Goal: Task Accomplishment & Management: Use online tool/utility

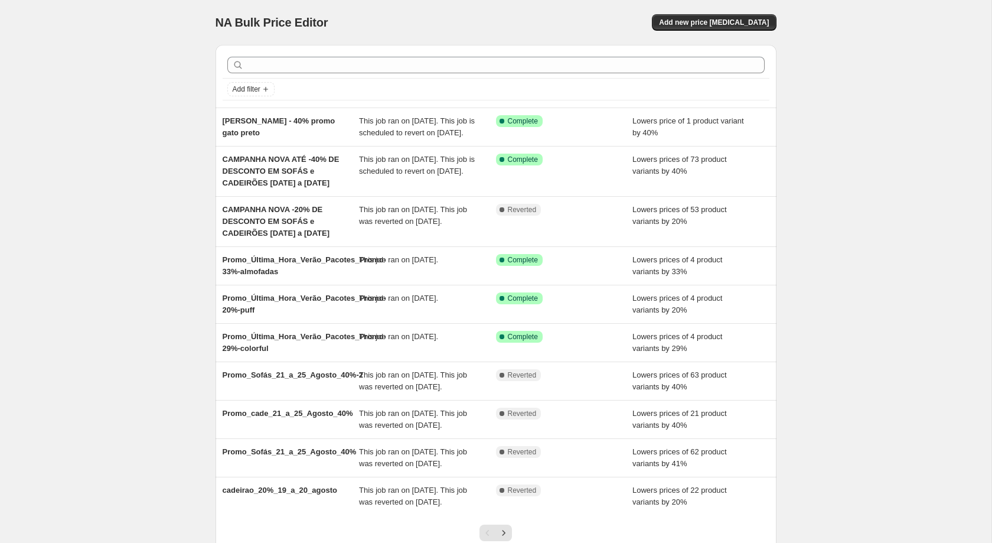
click at [192, 223] on div "NA Bulk Price Editor. This page is ready NA Bulk Price Editor Add new price [ME…" at bounding box center [495, 316] width 991 height 632
click at [718, 29] on button "Add new price [MEDICAL_DATA]" at bounding box center [714, 22] width 124 height 17
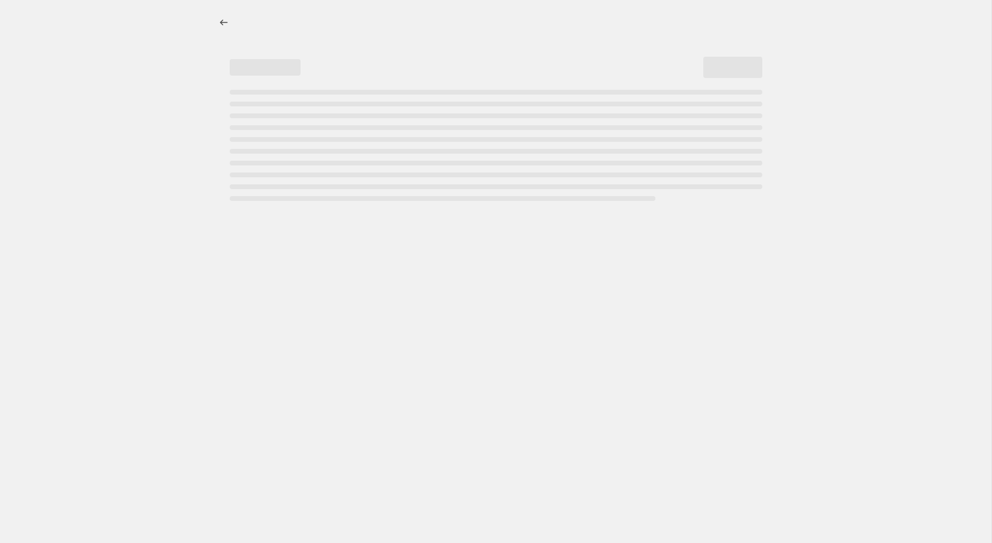
select select "percentage"
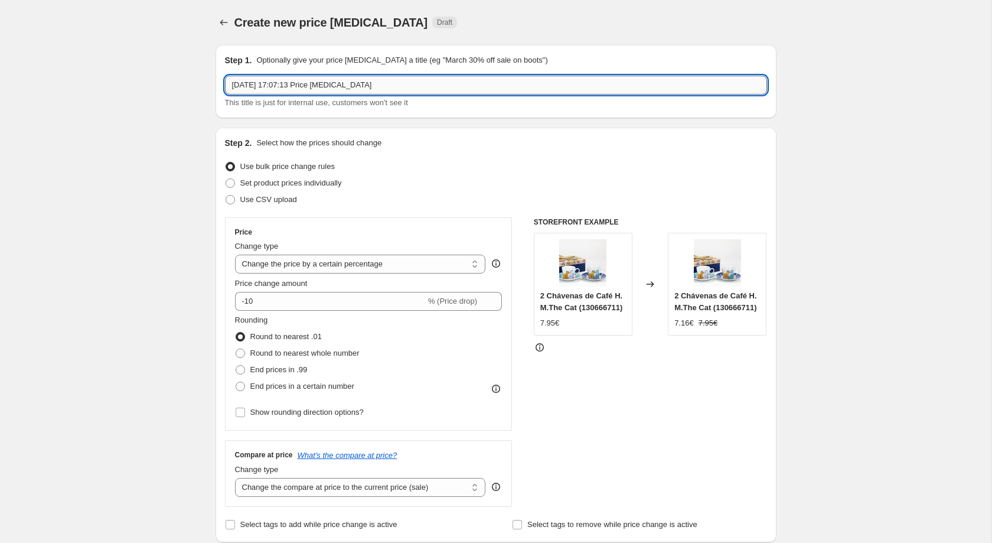
click at [392, 90] on input "[DATE] 17:07:13 Price [MEDICAL_DATA]" at bounding box center [496, 85] width 542 height 19
click at [267, 83] on input "Promoções" at bounding box center [496, 85] width 542 height 19
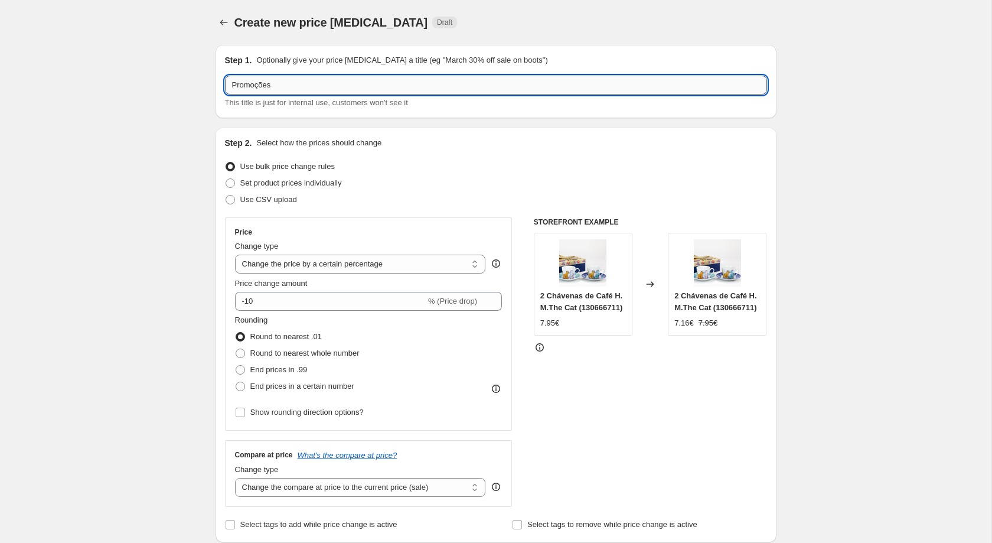
click at [267, 83] on input "Promoções" at bounding box center [496, 85] width 542 height 19
type input "N"
type input "Produtos Que Mantêm Preço de Promoção"
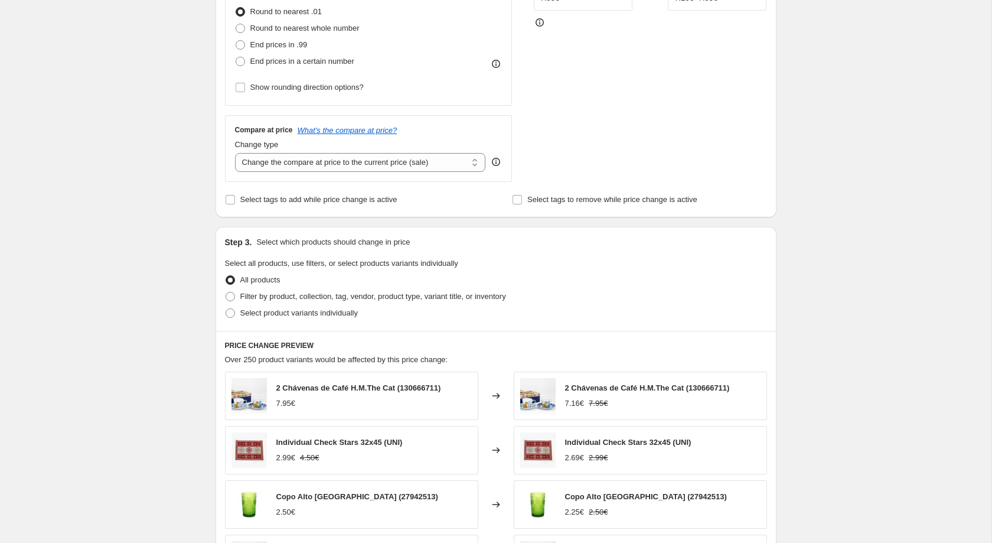
scroll to position [325, 0]
click at [251, 312] on label "Select product variants individually" at bounding box center [291, 312] width 133 height 17
click at [226, 308] on input "Select product variants individually" at bounding box center [226, 308] width 1 height 1
radio input "true"
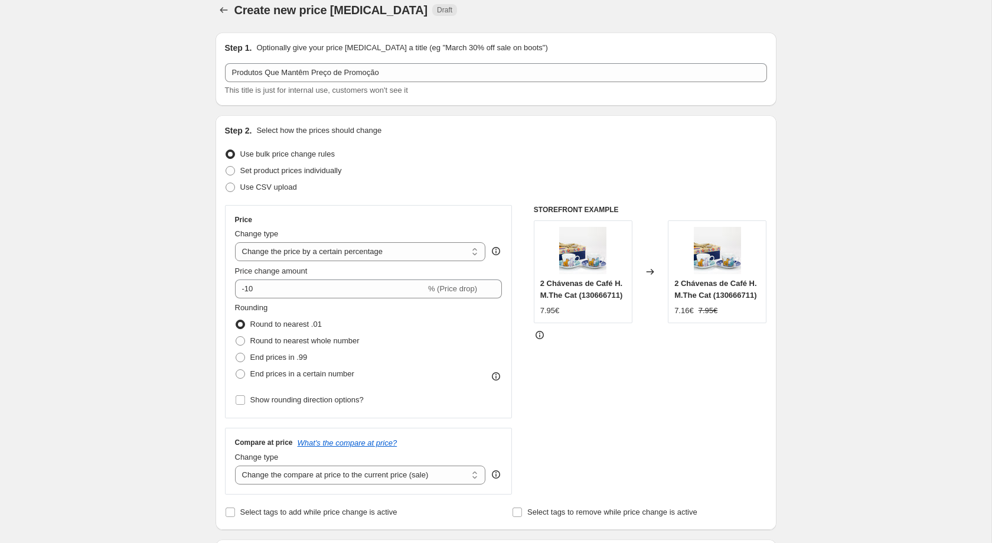
scroll to position [0, 0]
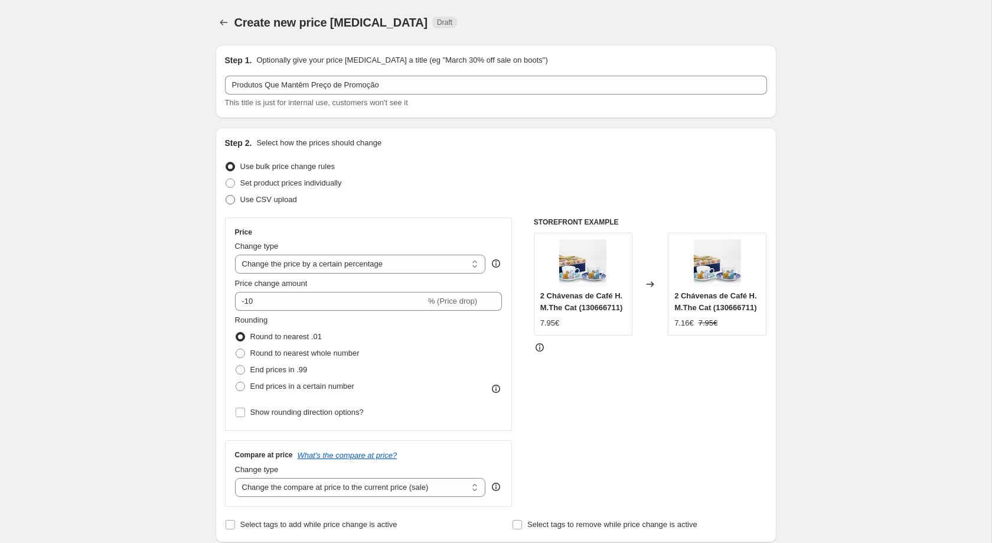
click at [285, 200] on span "Use CSV upload" at bounding box center [268, 199] width 57 height 9
click at [226, 195] on input "Use CSV upload" at bounding box center [226, 195] width 1 height 1
radio input "true"
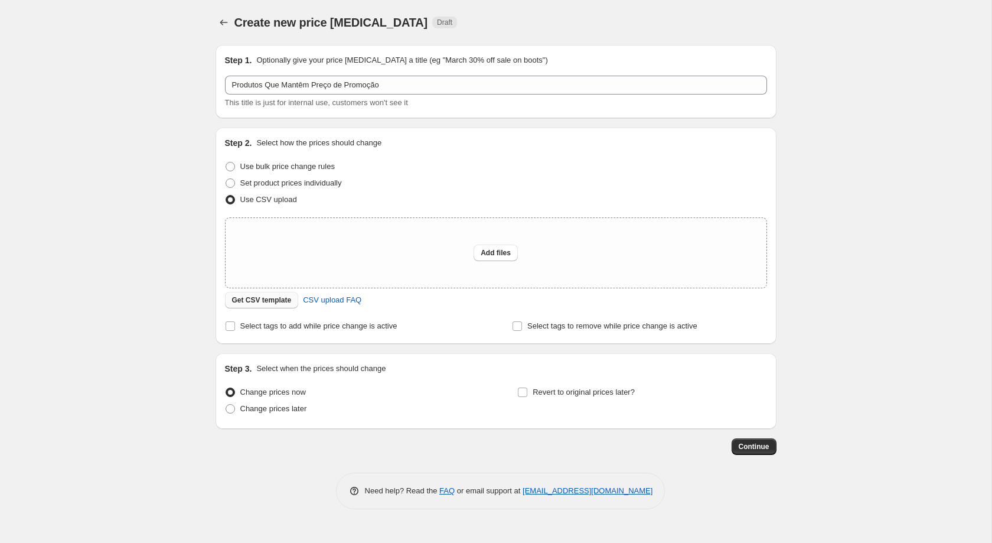
click at [268, 301] on span "Get CSV template" at bounding box center [262, 299] width 60 height 9
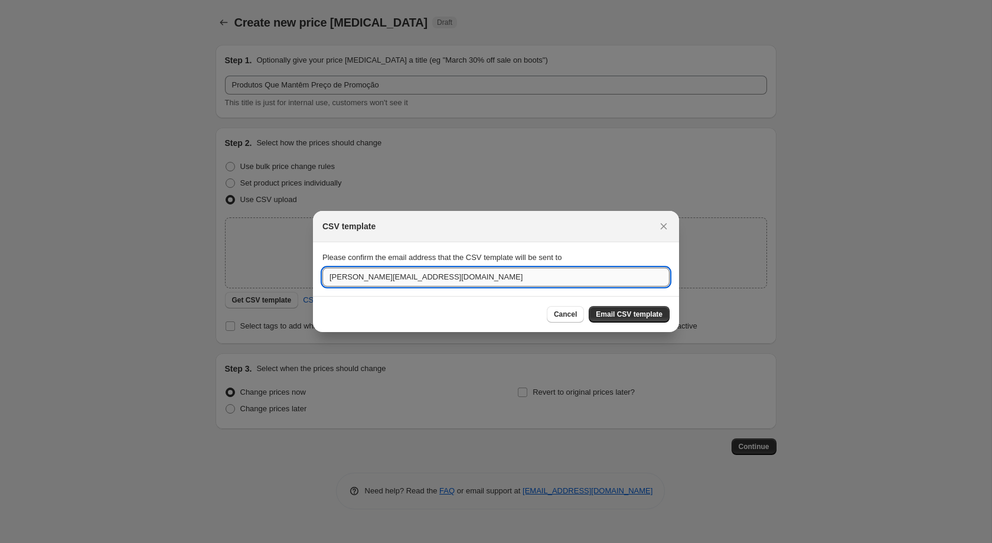
click at [455, 281] on input "[PERSON_NAME][EMAIL_ADDRESS][DOMAIN_NAME]" at bounding box center [495, 276] width 347 height 19
type input "[EMAIL_ADDRESS][DOMAIN_NAME]"
click at [661, 313] on span "Email CSV template" at bounding box center [629, 313] width 67 height 9
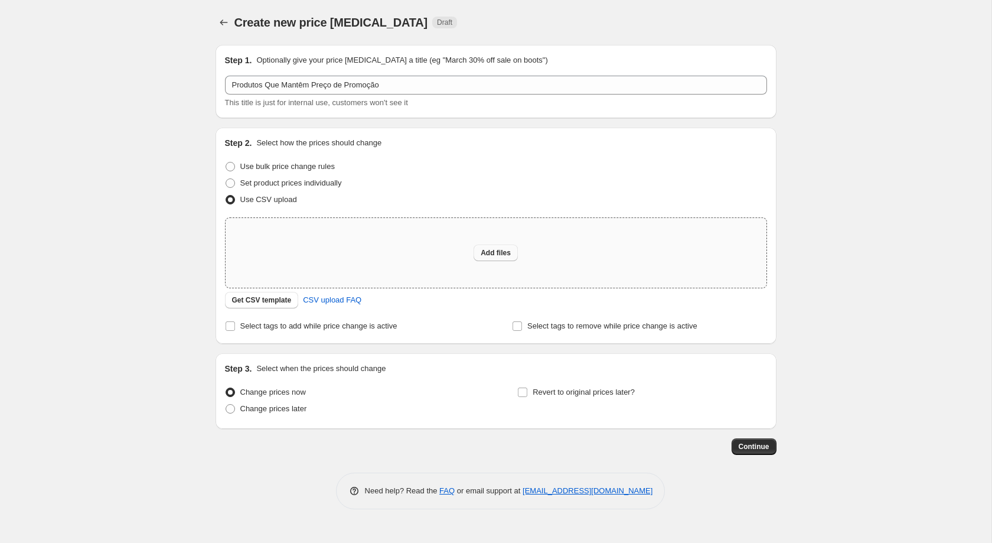
click at [485, 260] on button "Add files" at bounding box center [495, 252] width 44 height 17
type input "C:\fakepath\Produtos Que Ficam Com o Mesmo Preço das Promoções - Artigos sem Pr…"
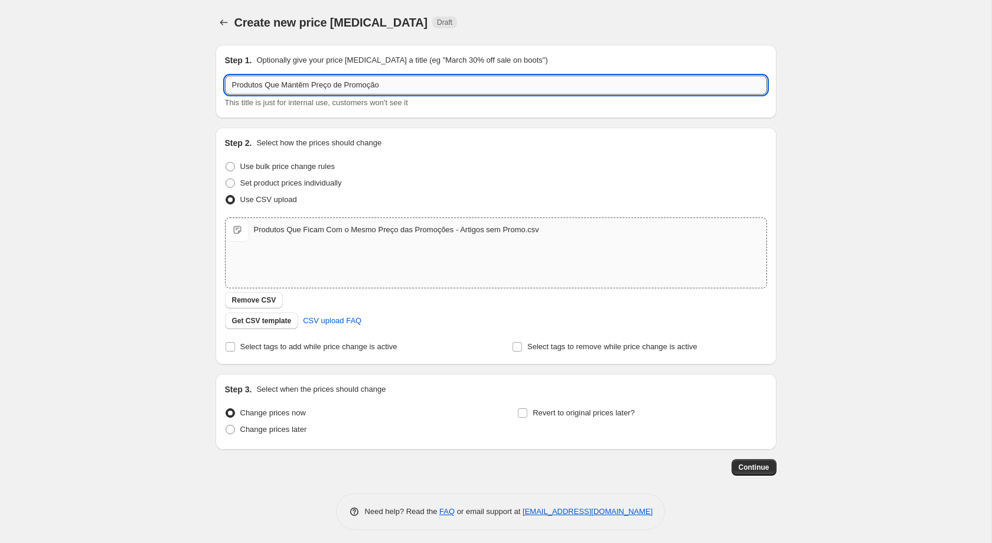
click at [411, 90] on input "Produtos Que Mantêm Preço de Promoção" at bounding box center [496, 85] width 542 height 19
type input "Produtos das Promoções de Verão - Que Ficam Com Preço Original"
click at [769, 465] on button "Continue" at bounding box center [753, 467] width 45 height 17
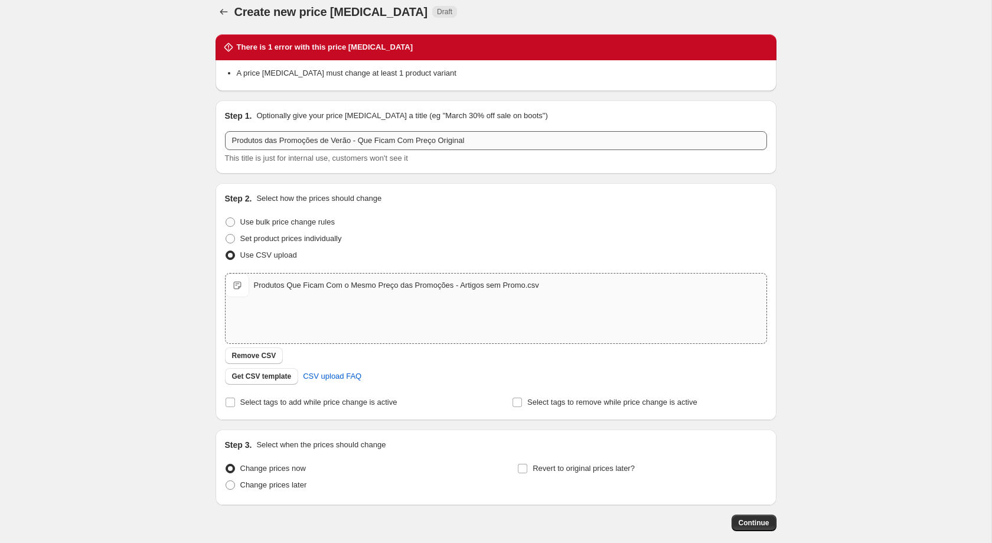
scroll to position [70, 0]
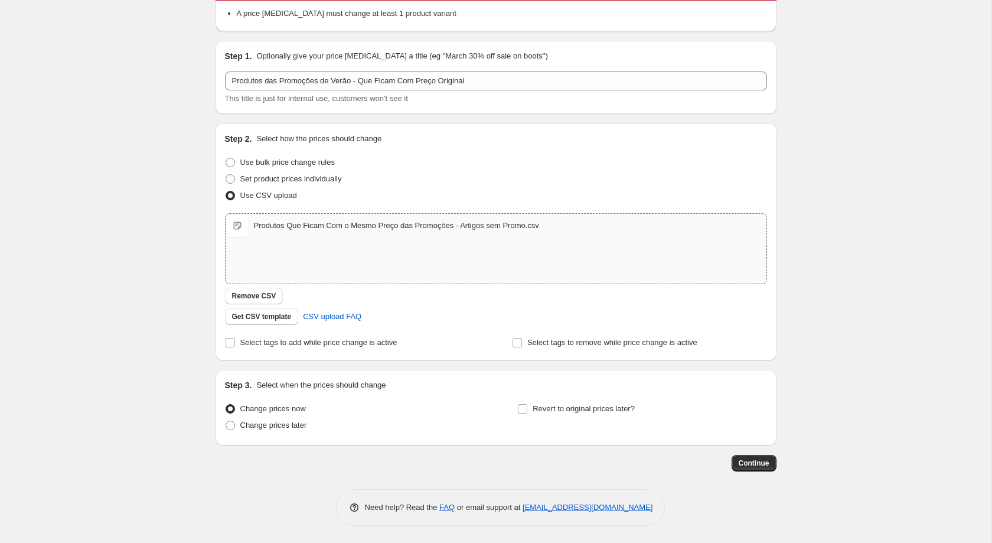
click at [340, 233] on div "Produtos Que Ficam Com o Mesmo Preço das Promoções - Artigos sem Promo.csv Prod…" at bounding box center [496, 226] width 541 height 24
type input "C:\fakepath\Produtos Que Ficam Com o Mesmo Preço das Promoções - Artigos sem Pr…"
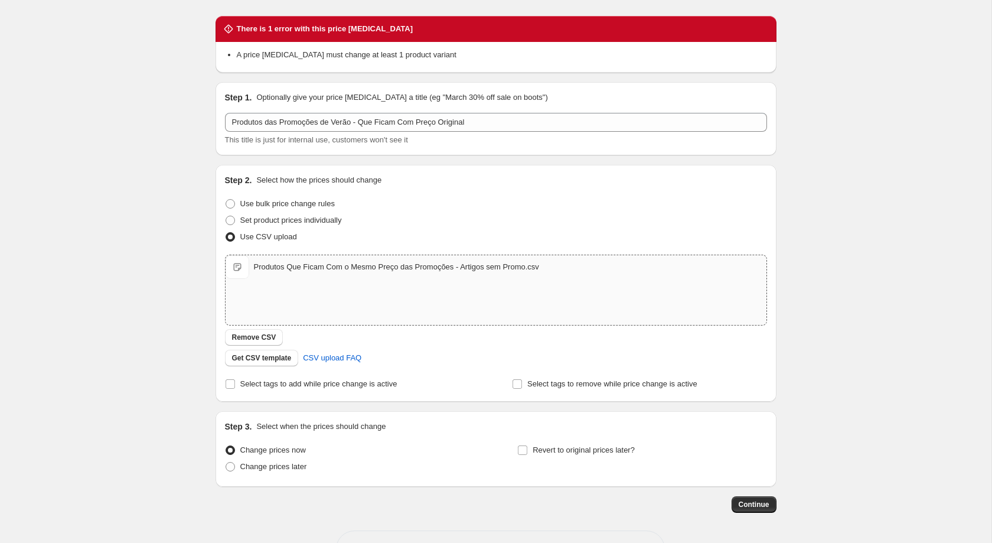
scroll to position [73, 0]
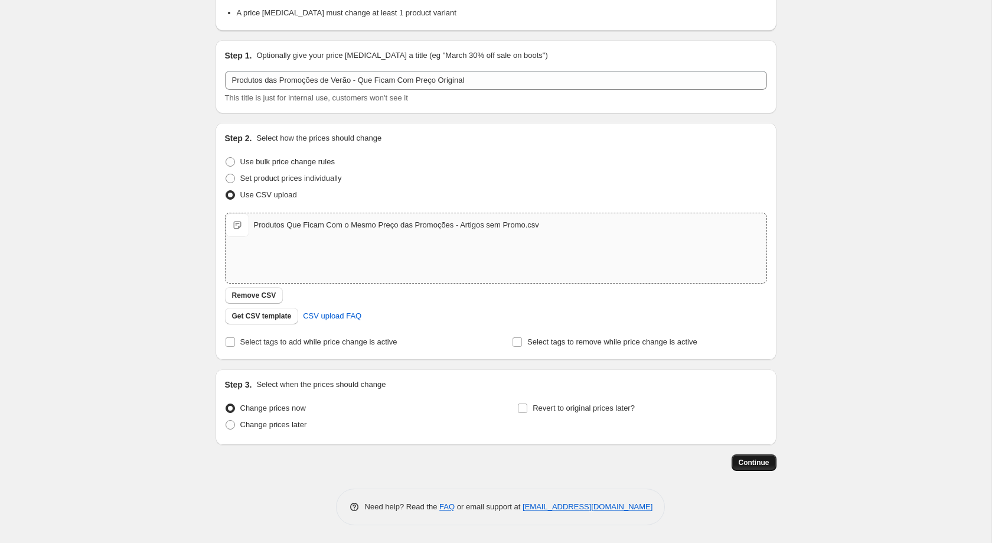
click at [754, 463] on span "Continue" at bounding box center [754, 462] width 31 height 9
click at [252, 318] on span "Get CSV template" at bounding box center [262, 315] width 60 height 9
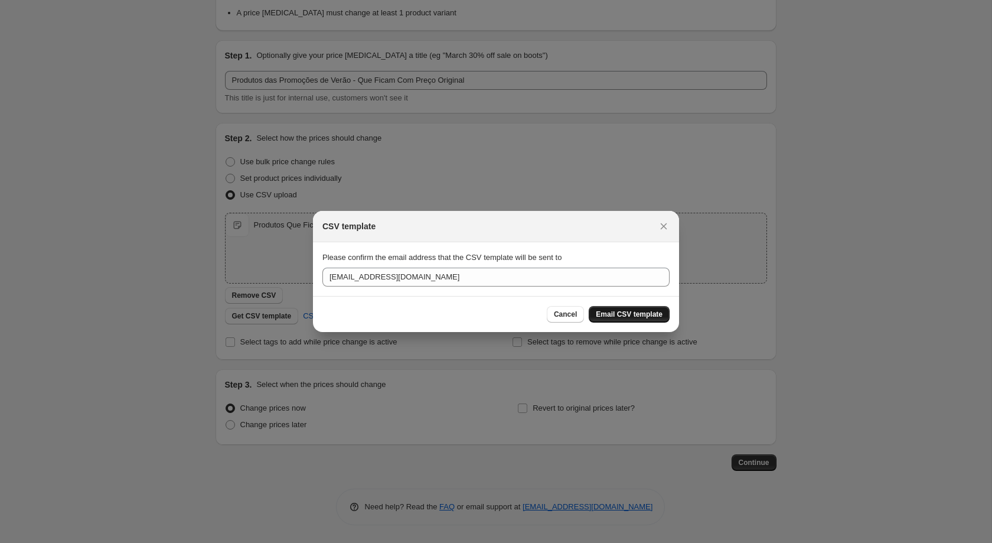
click at [630, 315] on span "Email CSV template" at bounding box center [629, 313] width 67 height 9
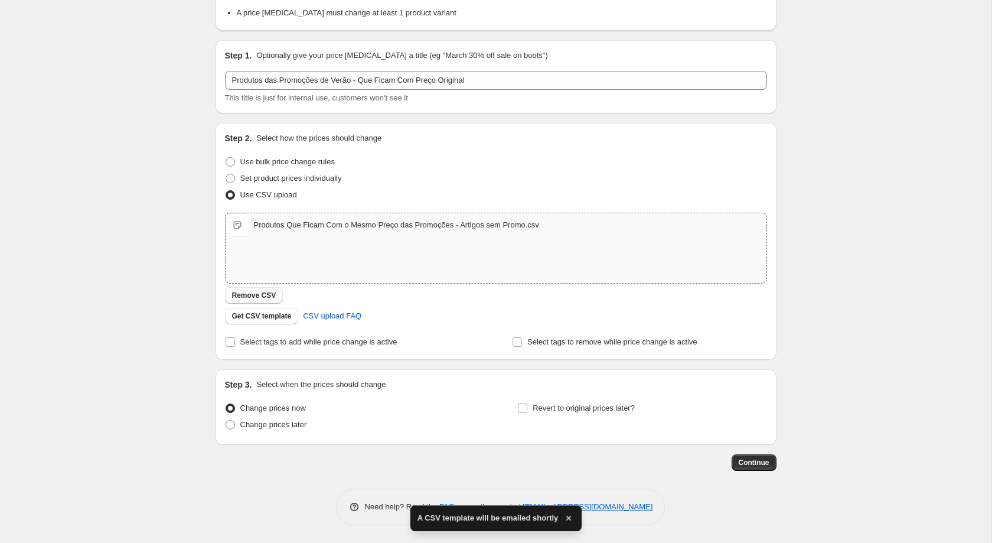
click at [261, 298] on span "Remove CSV" at bounding box center [254, 294] width 44 height 9
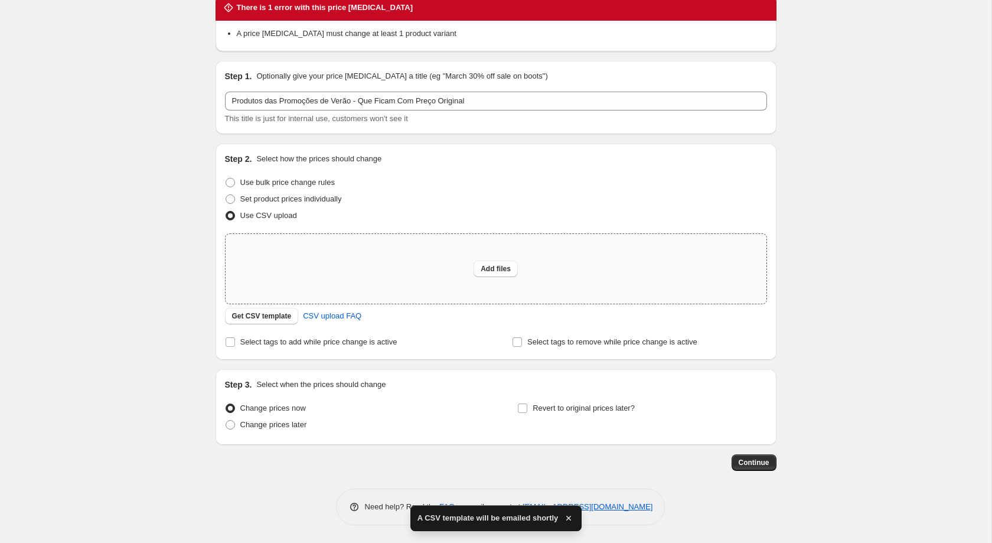
click at [191, 276] on div "Create new price [MEDICAL_DATA]. This page is ready Create new price [MEDICAL_D…" at bounding box center [495, 246] width 991 height 593
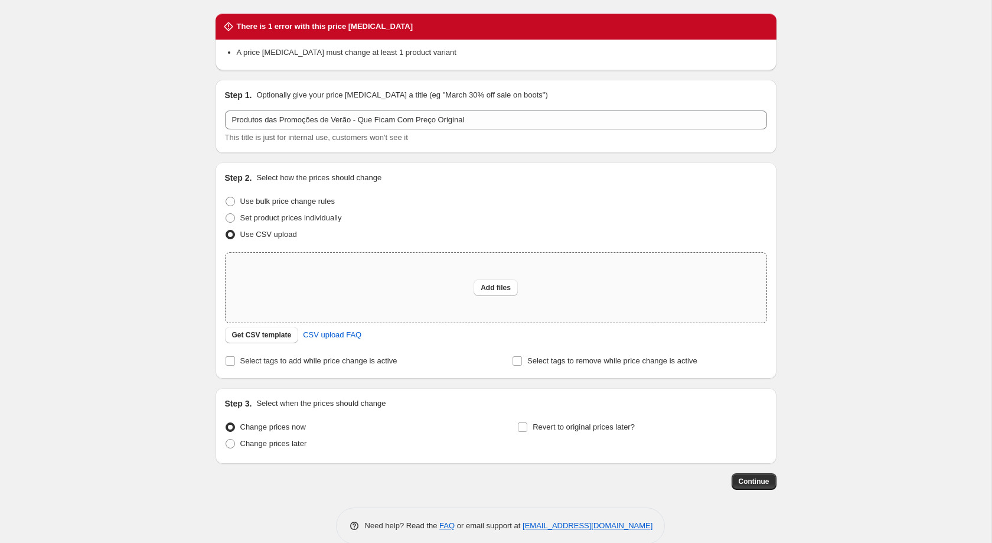
scroll to position [0, 0]
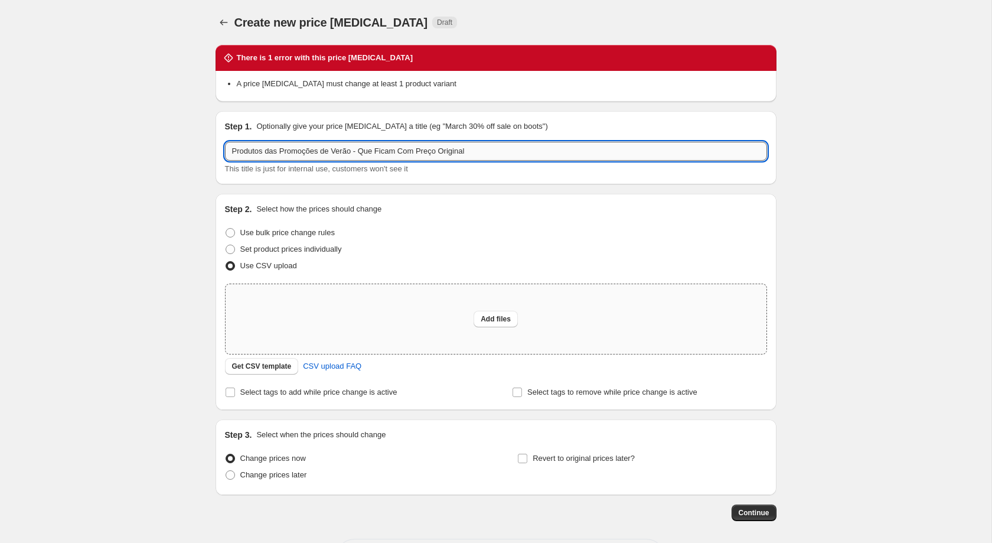
drag, startPoint x: 423, startPoint y: 151, endPoint x: 550, endPoint y: 146, distance: 126.4
click at [550, 146] on input "Produtos das Promoções de Verão - Que Ficam Com Preço Original" at bounding box center [496, 151] width 542 height 19
drag, startPoint x: 533, startPoint y: 151, endPoint x: 372, endPoint y: 153, distance: 161.2
click at [372, 153] on input "Produtos das Promoções de Verão - Que Ficam Com Preço Original" at bounding box center [496, 151] width 542 height 19
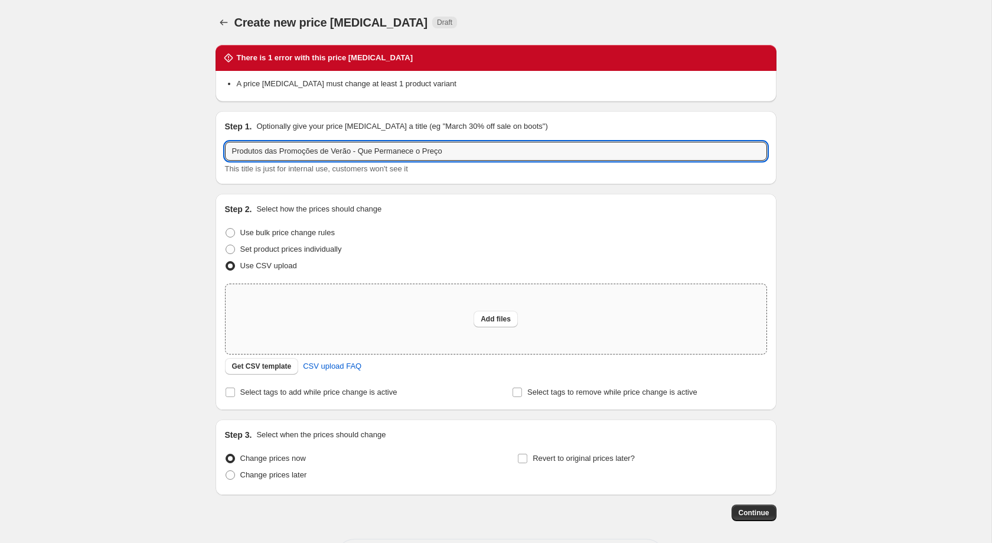
type input "Produtos das Promoções de Verão - Que Permanece o Preço"
click at [65, 237] on div "Create new price [MEDICAL_DATA]. This page is ready Create new price [MEDICAL_D…" at bounding box center [495, 296] width 991 height 593
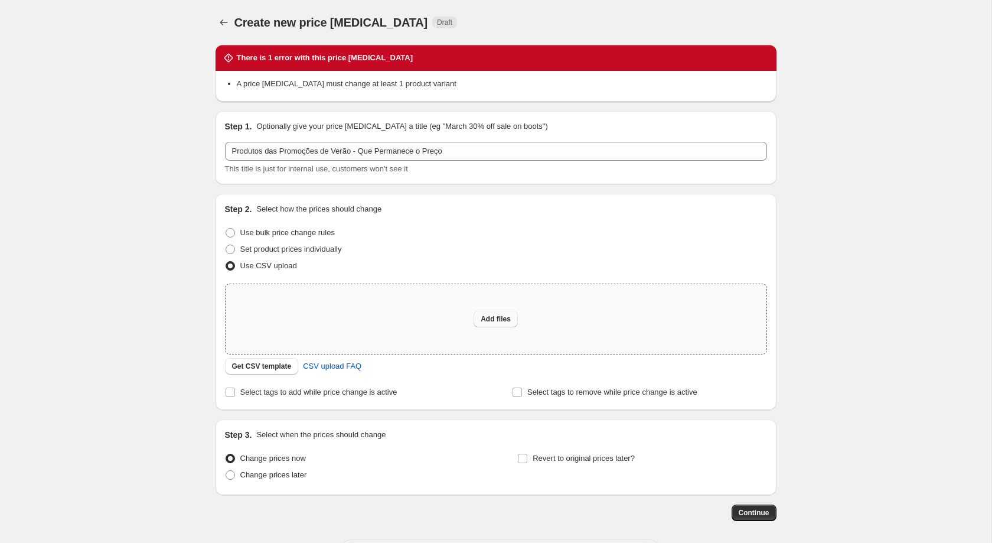
click at [492, 317] on span "Add files" at bounding box center [496, 318] width 30 height 9
type input "C:\fakepath\Produtos Que Ficam Com o Mesmo Preço das Promoções - Atividade Bulk…"
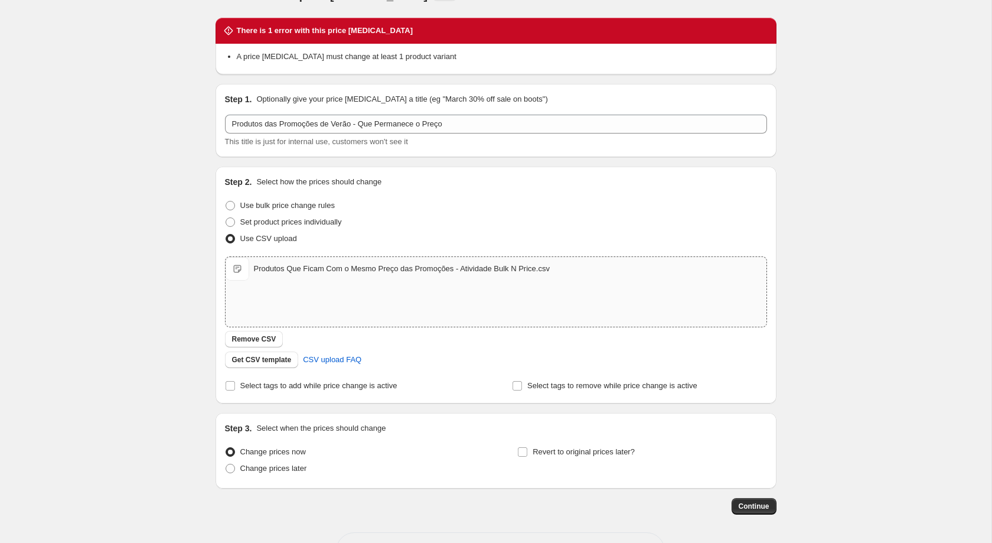
scroll to position [73, 0]
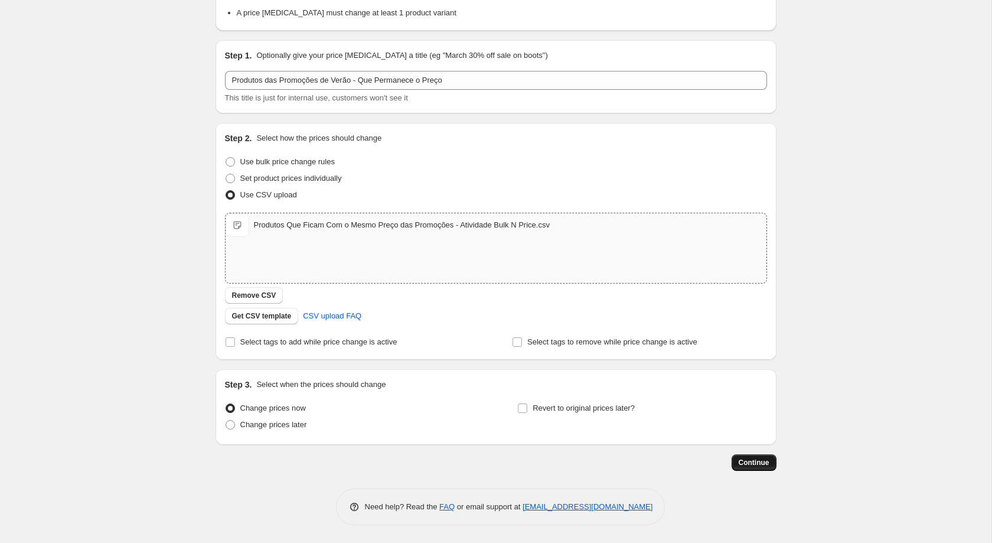
click at [764, 460] on span "Continue" at bounding box center [754, 462] width 31 height 9
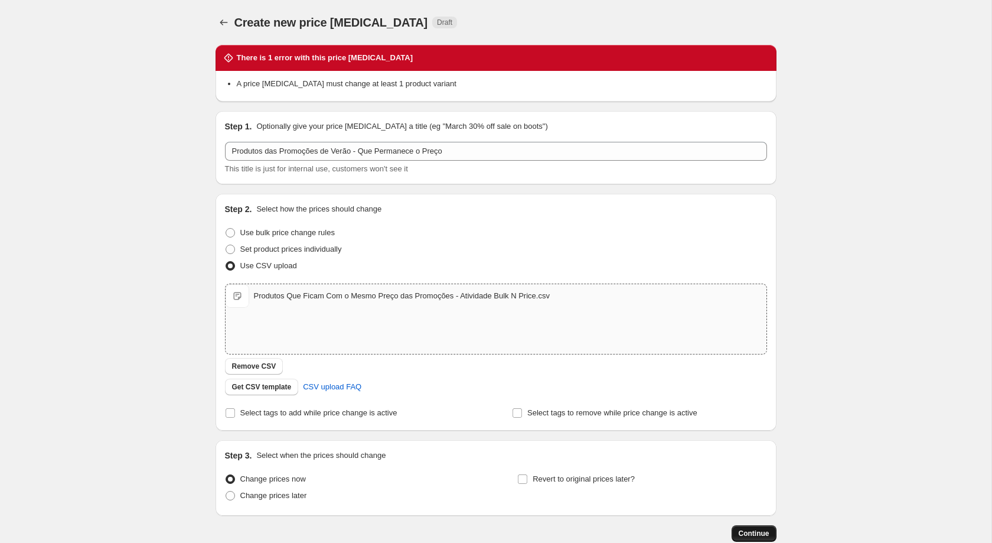
click at [768, 530] on span "Continue" at bounding box center [754, 532] width 31 height 9
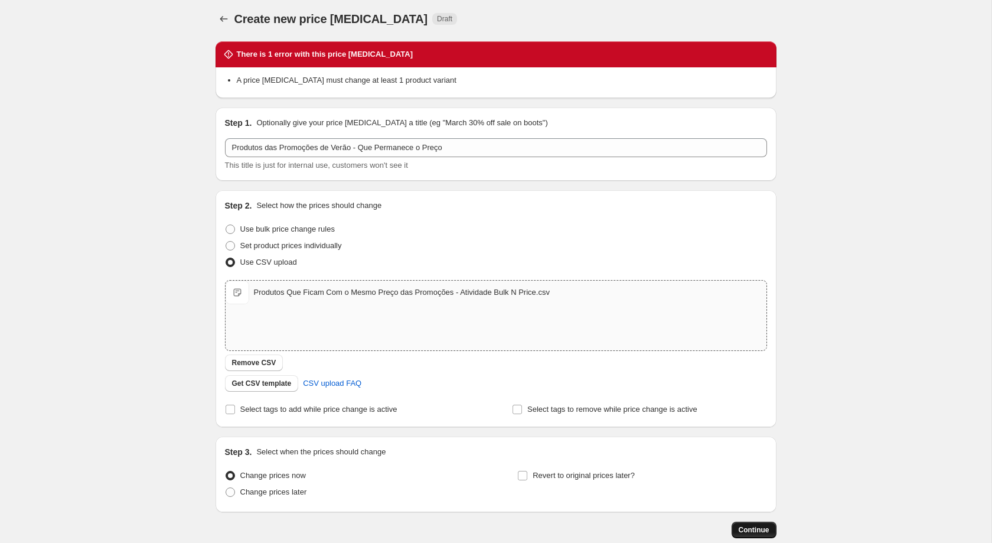
scroll to position [8, 0]
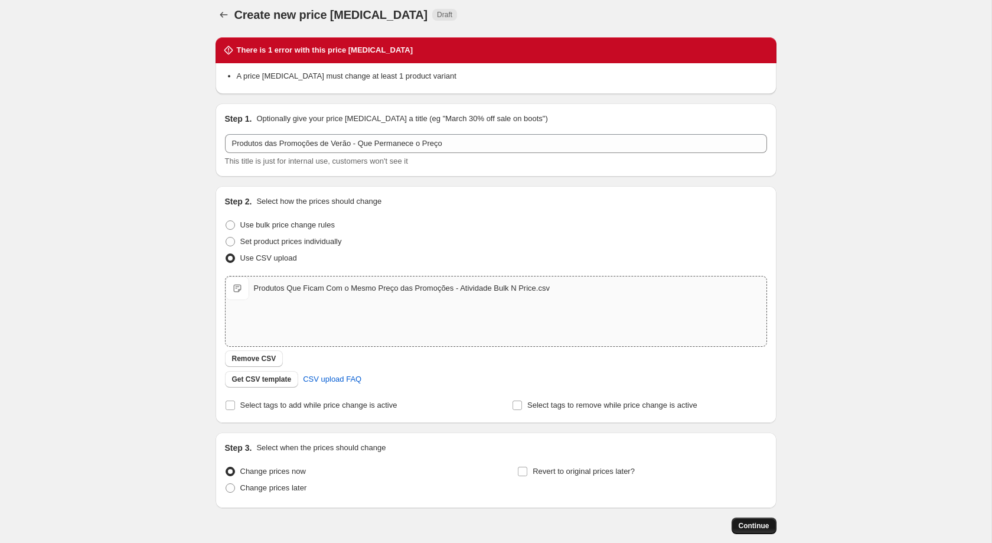
click at [768, 530] on span "Continue" at bounding box center [754, 525] width 31 height 9
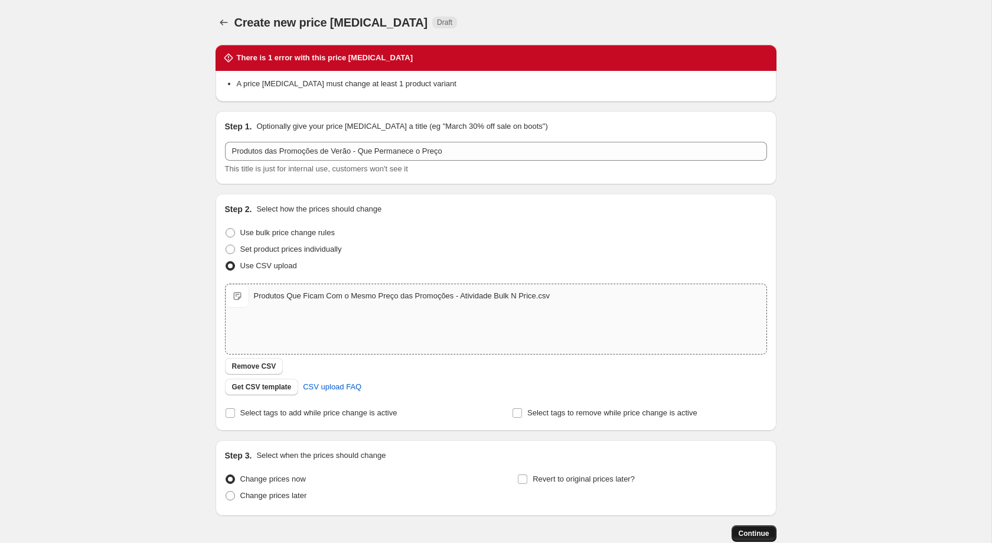
scroll to position [1, 0]
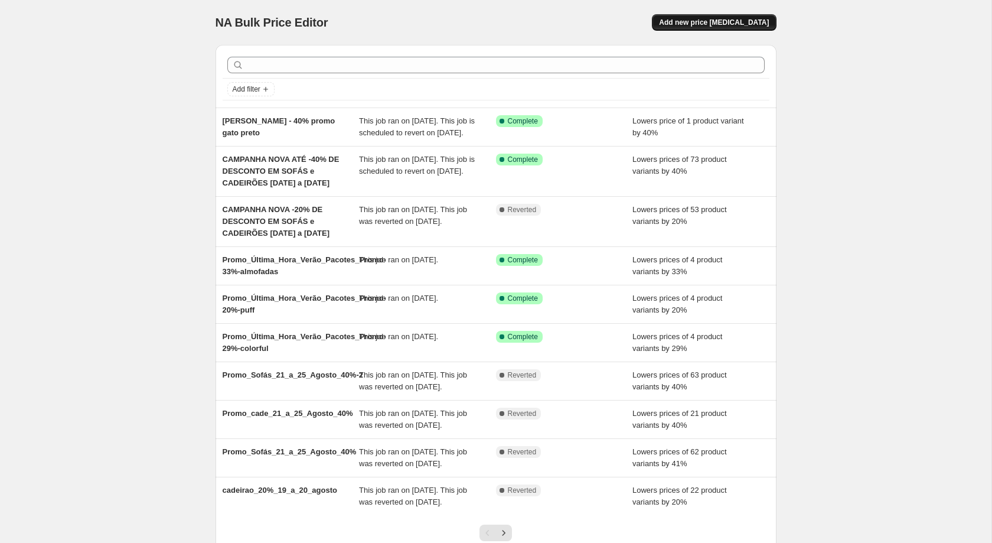
click at [750, 28] on button "Add new price [MEDICAL_DATA]" at bounding box center [714, 22] width 124 height 17
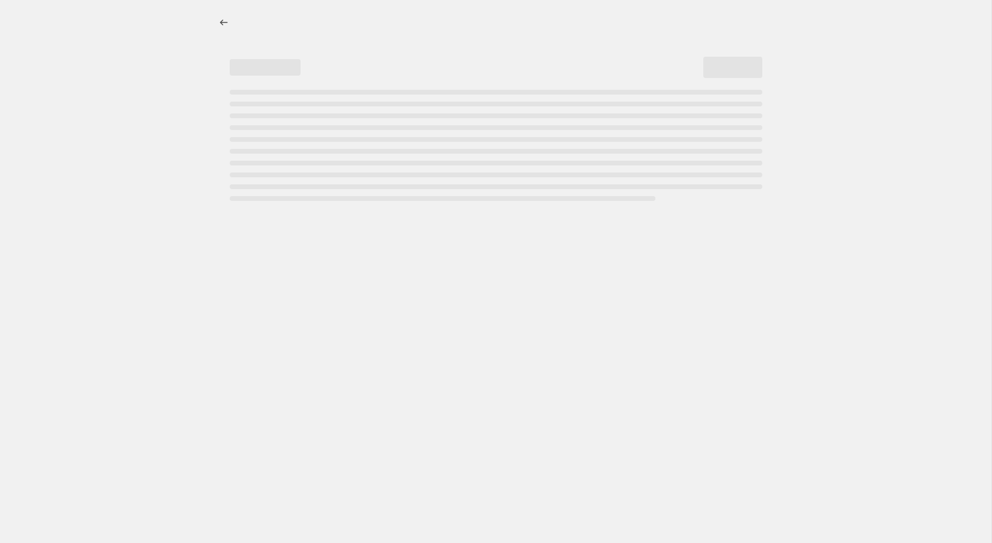
select select "percentage"
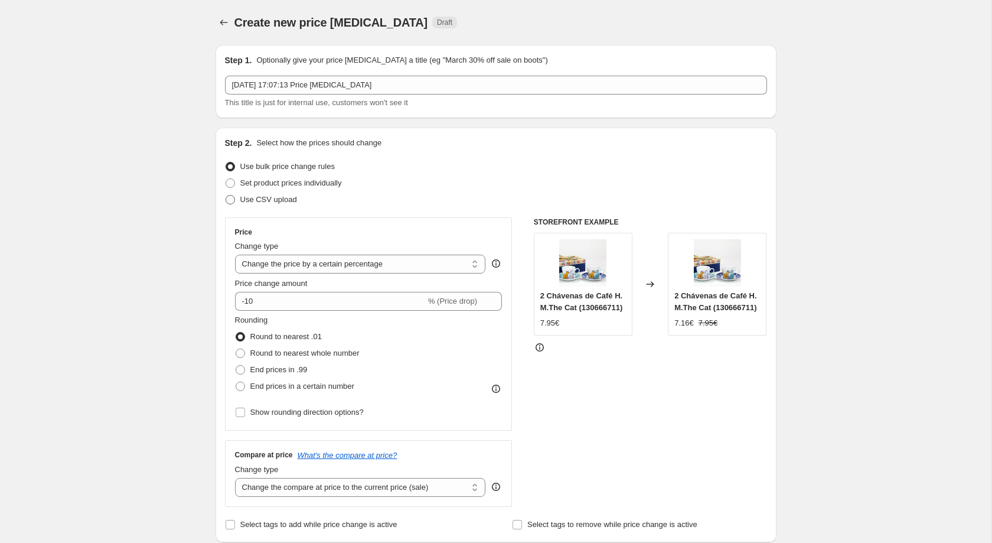
click at [286, 202] on span "Use CSV upload" at bounding box center [268, 199] width 57 height 9
click at [226, 195] on input "Use CSV upload" at bounding box center [226, 195] width 1 height 1
radio input "true"
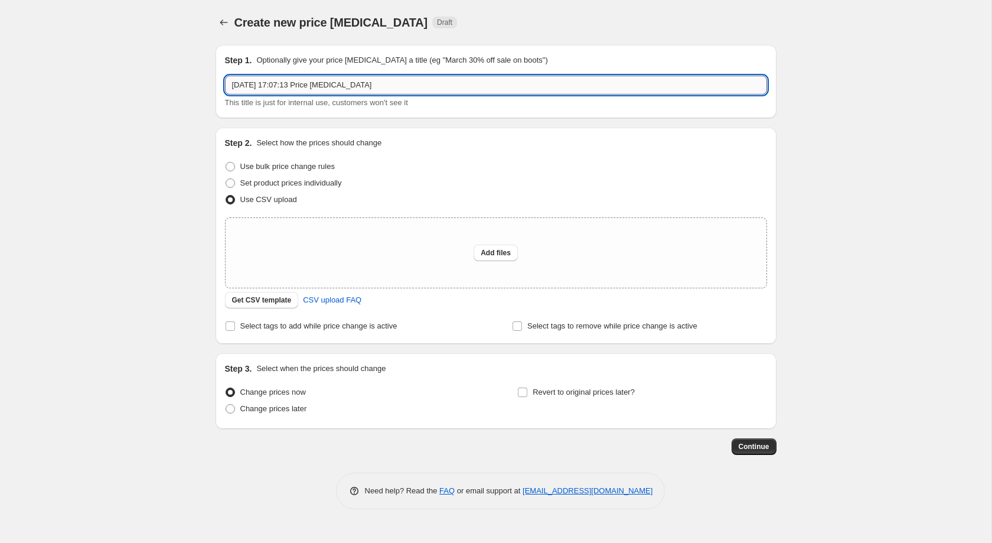
click at [458, 89] on input "[DATE] 17:07:13 Price [MEDICAL_DATA]" at bounding box center [496, 85] width 542 height 19
type input "Produtos que ficam em promo"
click at [502, 252] on span "Add files" at bounding box center [496, 252] width 30 height 9
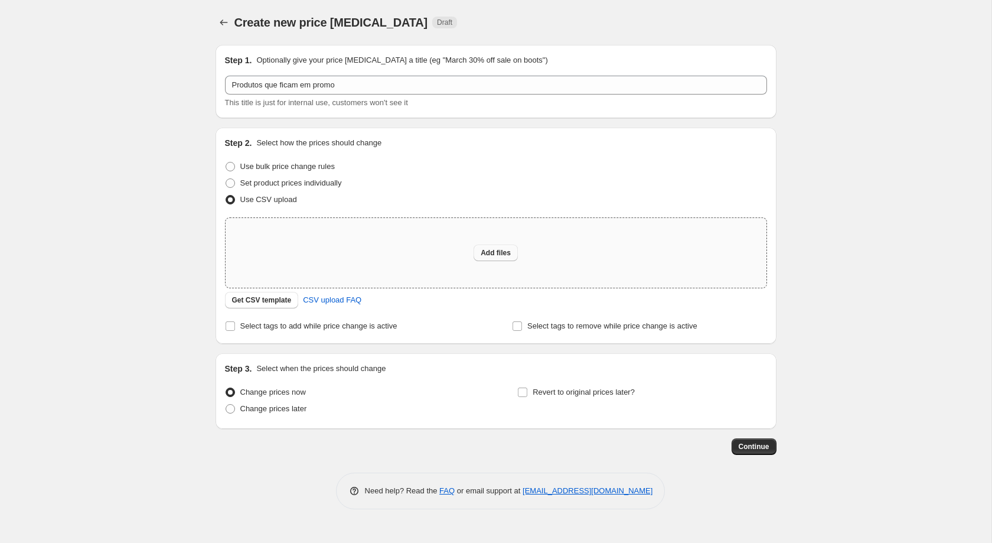
type input "C:\fakepath\Produtos Que Ficam Com o Mesmo Preço das Promoções - Atividade Bulk…"
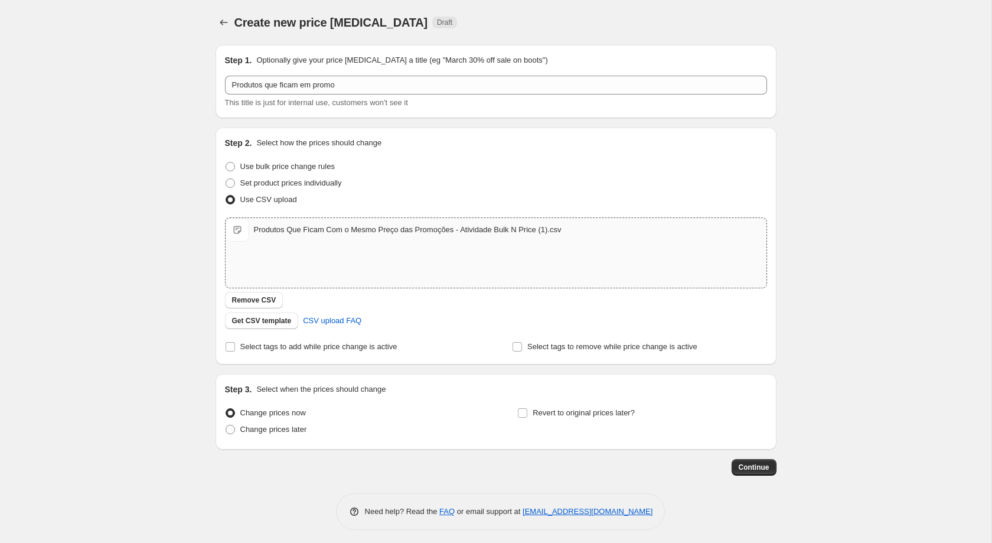
click at [144, 348] on div "Create new price [MEDICAL_DATA]. This page is ready Create new price [MEDICAL_D…" at bounding box center [495, 273] width 991 height 547
click at [325, 349] on span "Select tags to add while price change is active" at bounding box center [318, 346] width 157 height 9
click at [235, 349] on input "Select tags to add while price change is active" at bounding box center [230, 346] width 9 height 9
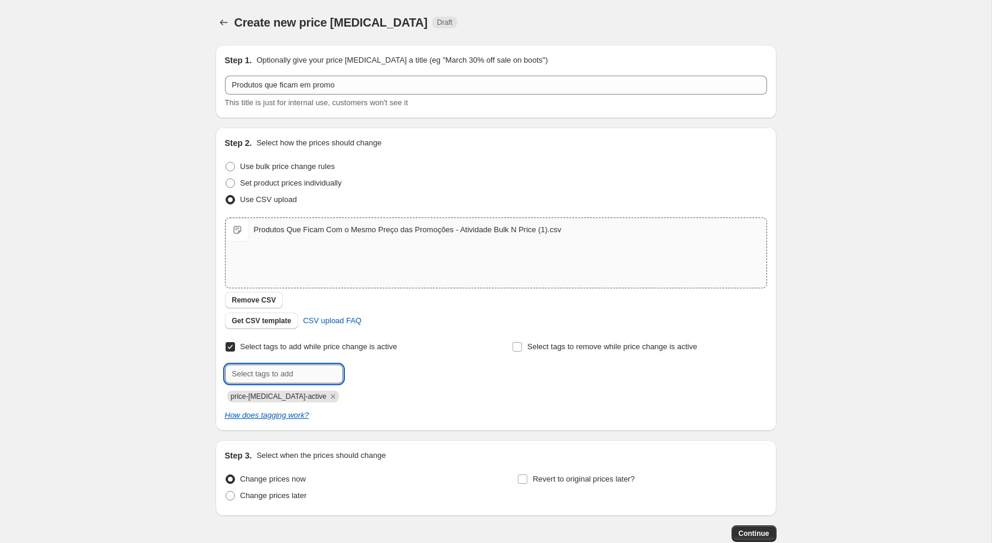
click at [301, 382] on input "text" at bounding box center [284, 373] width 118 height 19
click at [430, 381] on div at bounding box center [352, 373] width 254 height 19
click at [328, 398] on icon "Remove price-change-job-active" at bounding box center [333, 396] width 11 height 11
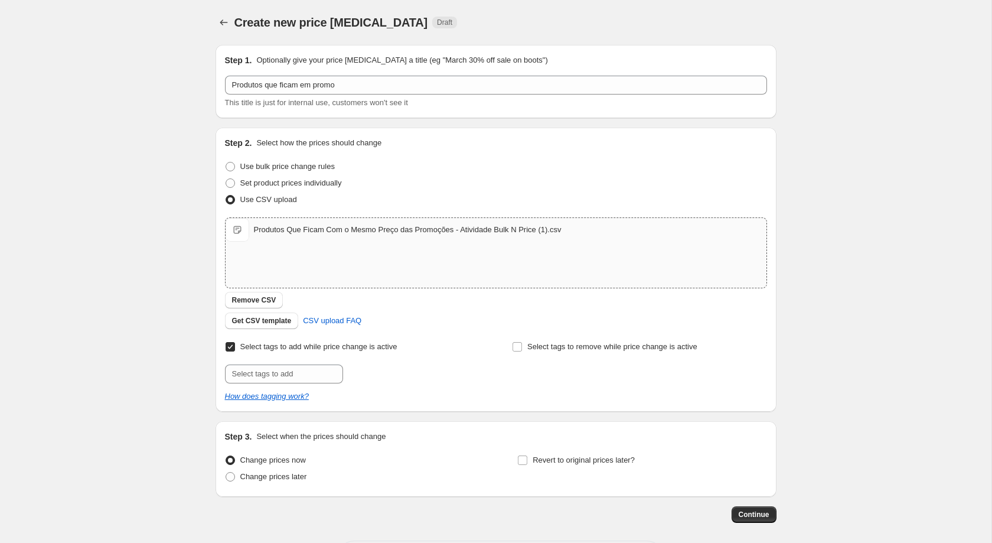
click at [237, 350] on label "Select tags to add while price change is active" at bounding box center [311, 346] width 172 height 17
click at [235, 350] on input "Select tags to add while price change is active" at bounding box center [230, 346] width 9 height 9
checkbox input "false"
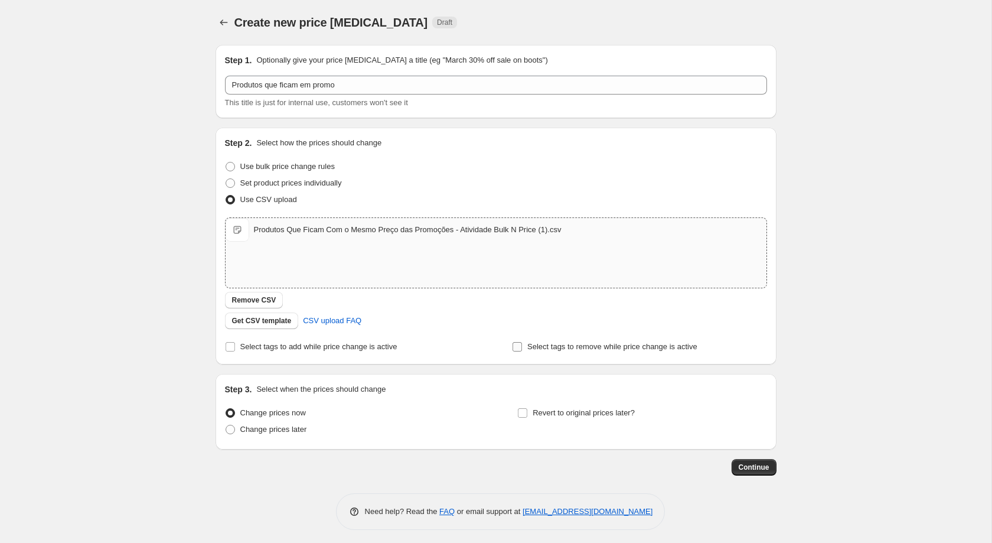
click at [515, 347] on input "Select tags to remove while price change is active" at bounding box center [516, 346] width 9 height 9
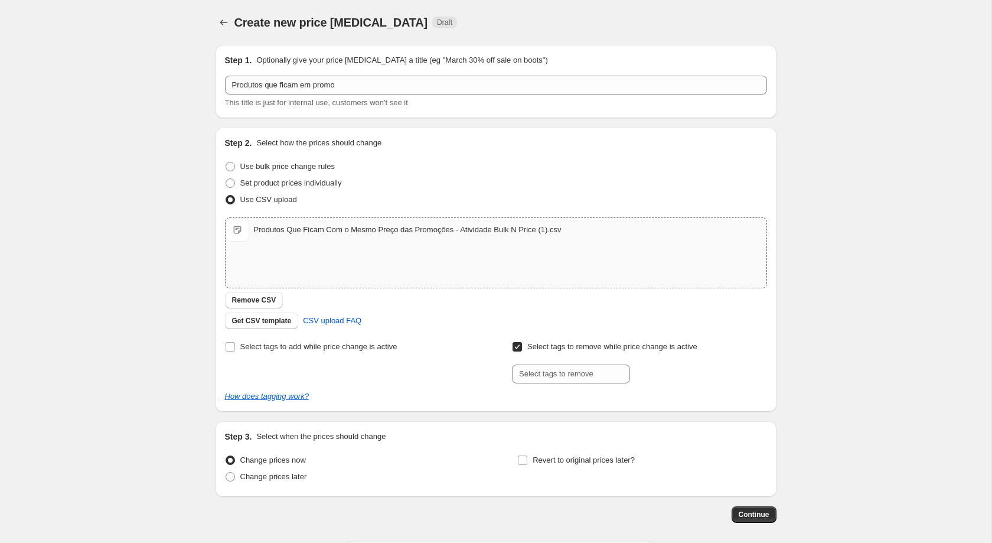
click at [515, 347] on input "Select tags to remove while price change is active" at bounding box center [516, 346] width 9 height 9
checkbox input "false"
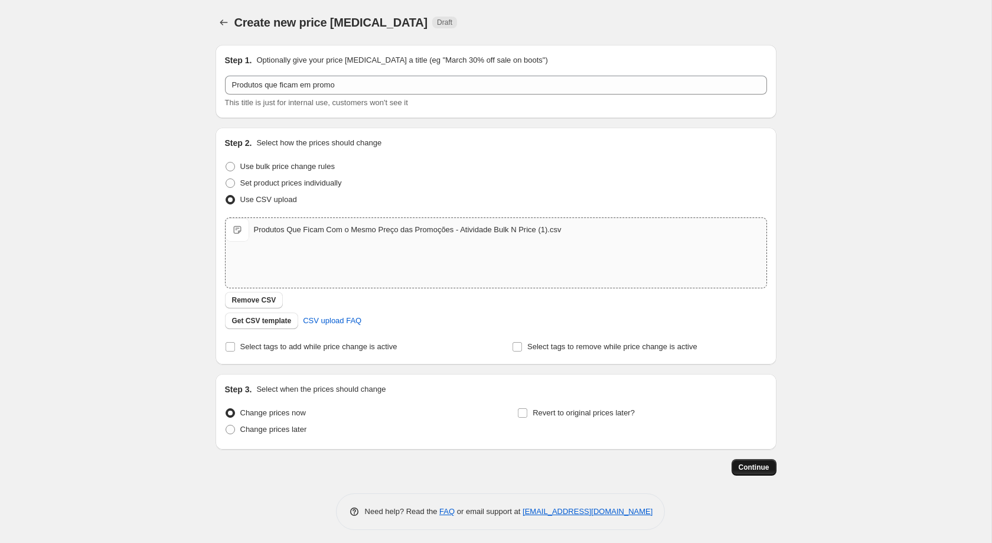
click at [760, 472] on span "Continue" at bounding box center [754, 466] width 31 height 9
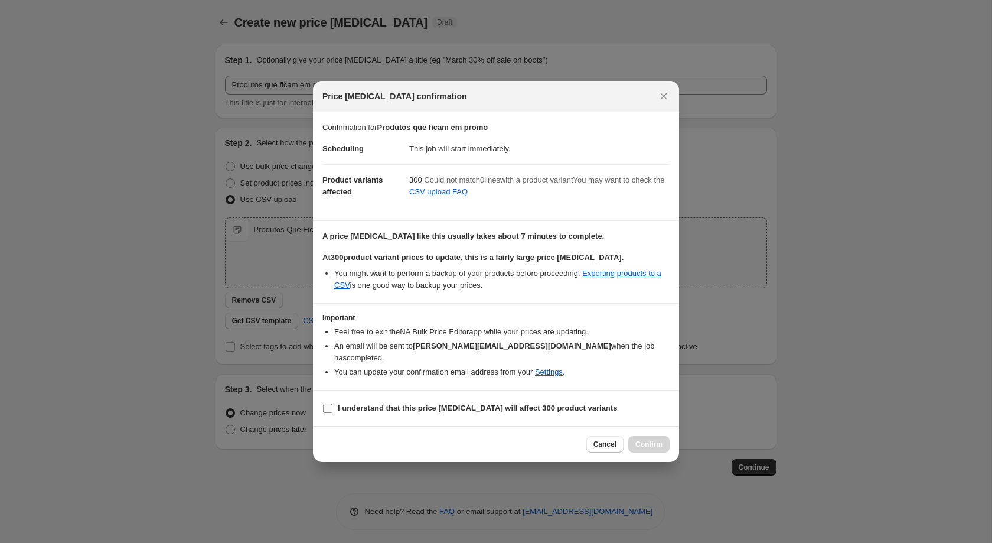
click at [472, 406] on span "I understand that this price [MEDICAL_DATA] will affect 300 product variants" at bounding box center [477, 408] width 279 height 12
click at [332, 406] on input "I understand that this price [MEDICAL_DATA] will affect 300 product variants" at bounding box center [327, 407] width 9 height 9
checkbox input "true"
click at [653, 442] on span "Confirm" at bounding box center [648, 443] width 27 height 9
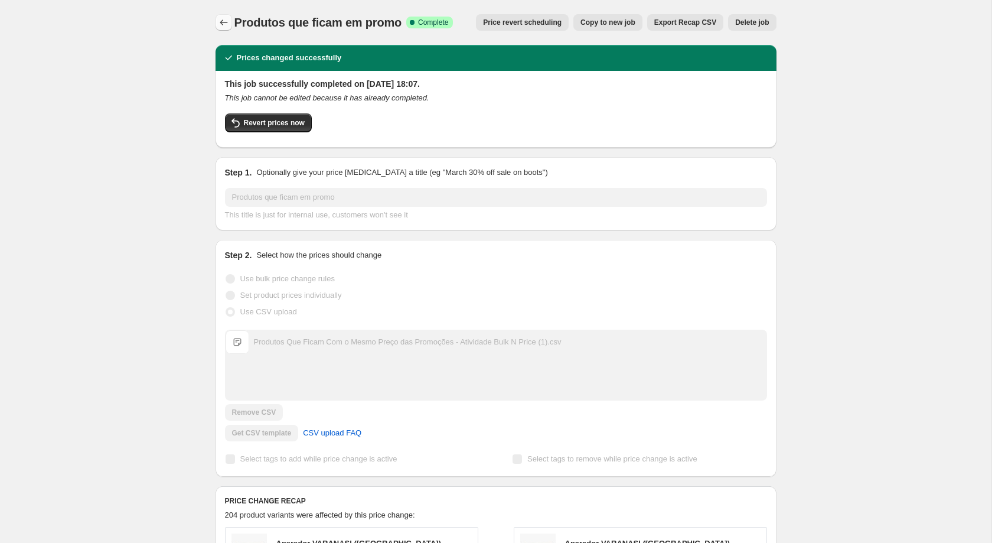
click at [223, 19] on icon "Price change jobs" at bounding box center [224, 23] width 12 height 12
